Goal: Browse casually

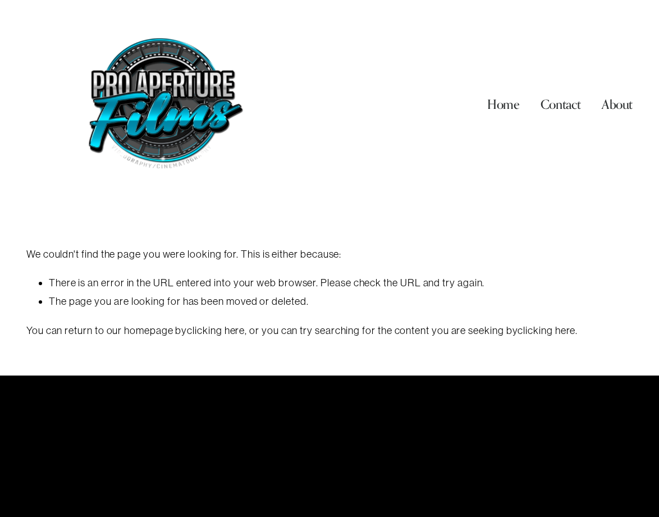
click at [511, 102] on link "Home" at bounding box center [503, 104] width 32 height 24
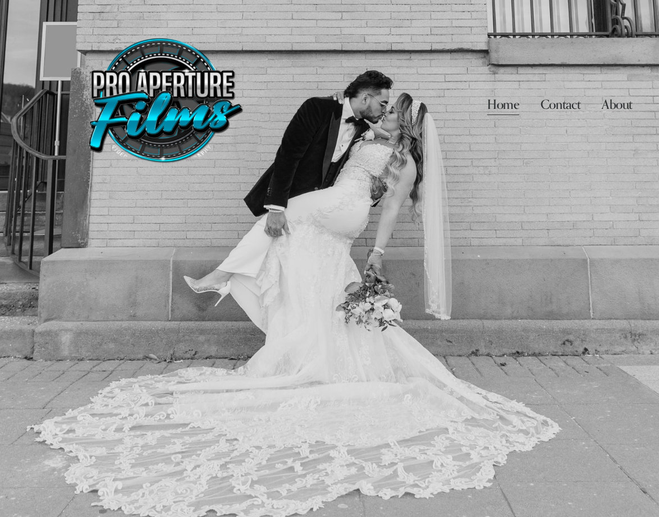
type input "****"
type input "*****"
